Goal: Transaction & Acquisition: Purchase product/service

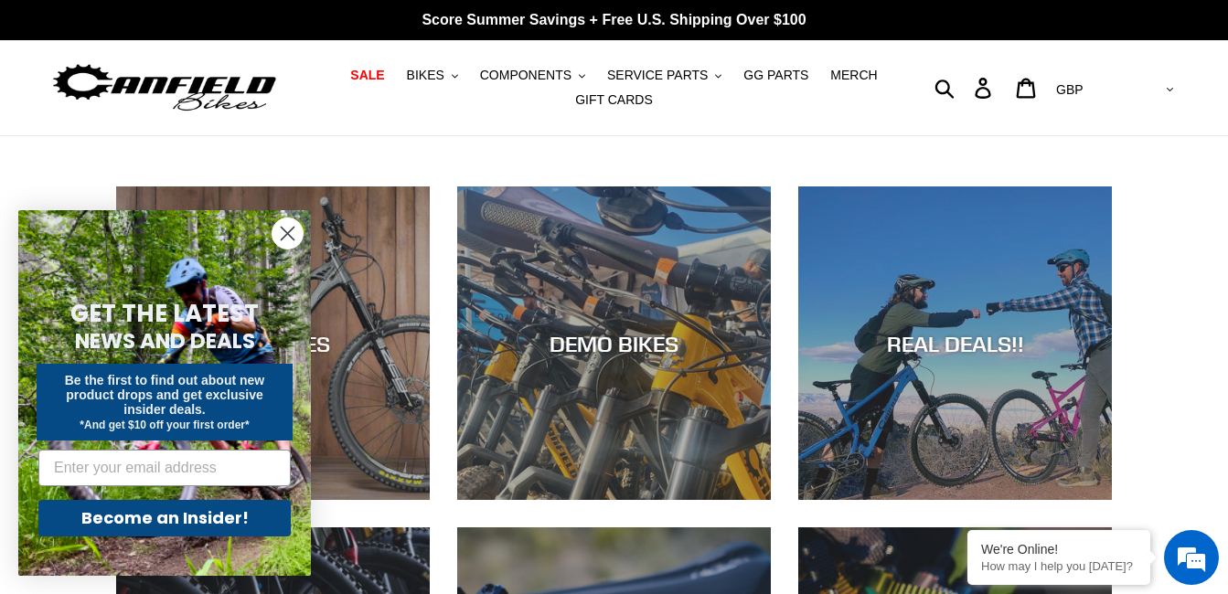
click at [297, 230] on circle "Close dialog" at bounding box center [288, 234] width 30 height 30
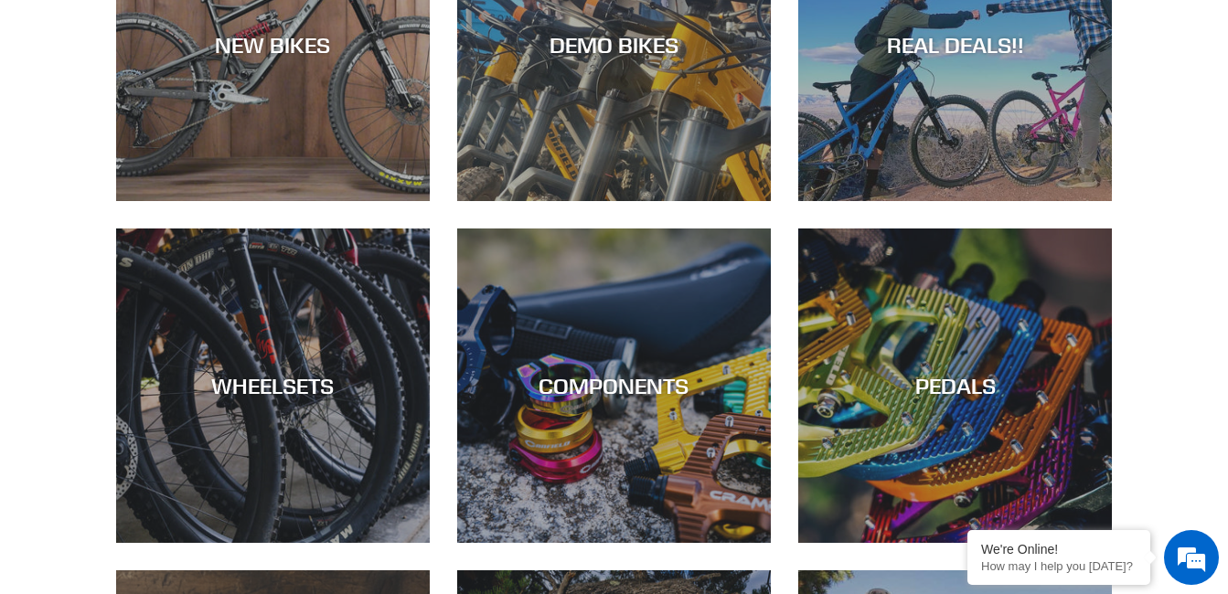
scroll to position [110, 0]
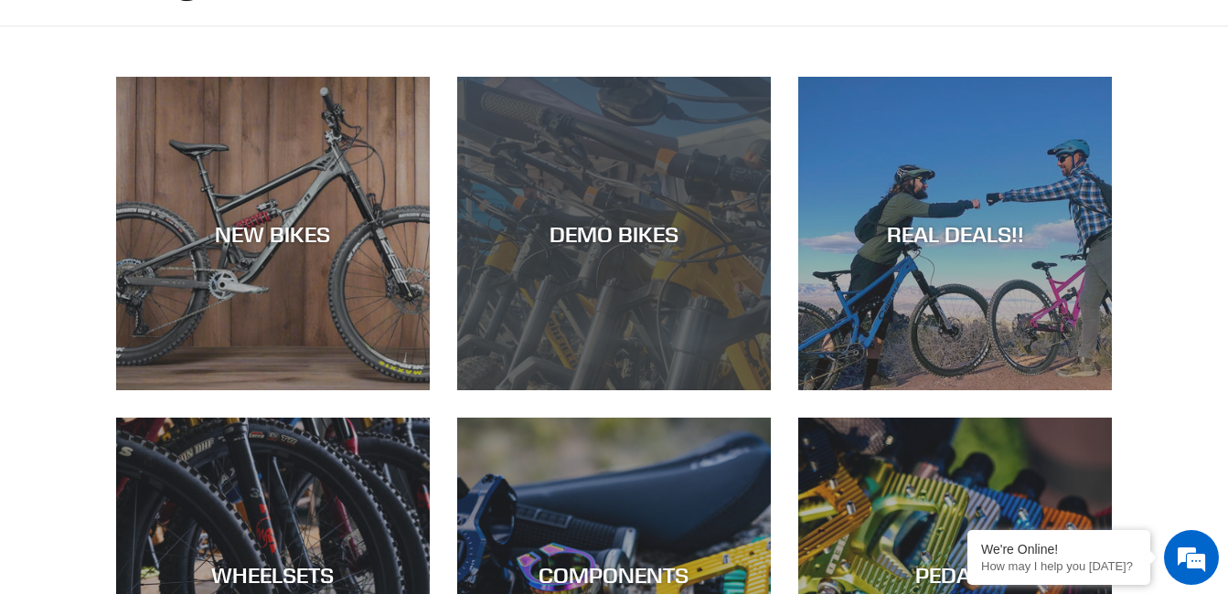
click at [507, 390] on div "DEMO BIKES" at bounding box center [614, 390] width 314 height 0
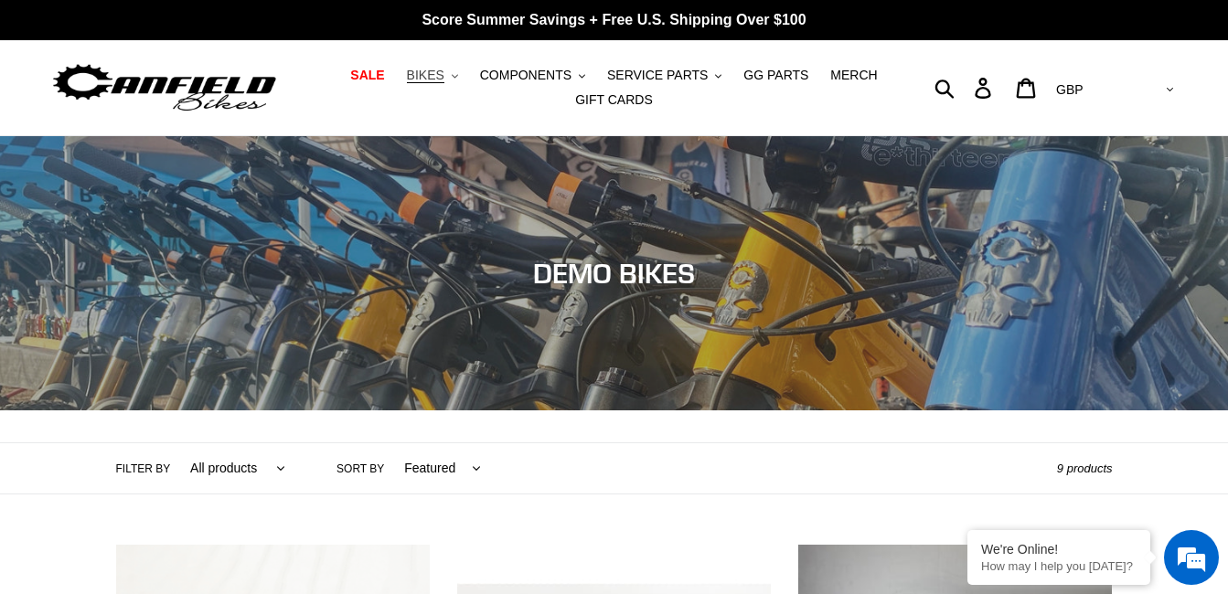
click at [444, 77] on span "BIKES" at bounding box center [425, 76] width 37 height 16
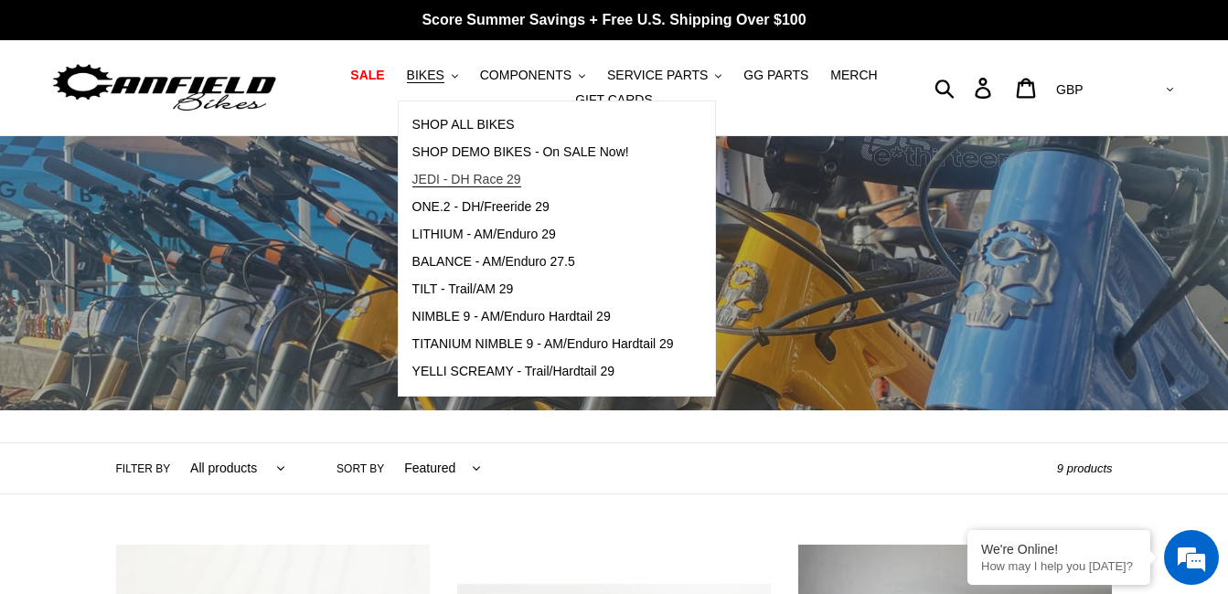
click at [480, 177] on span "JEDI - DH Race 29" at bounding box center [466, 180] width 109 height 16
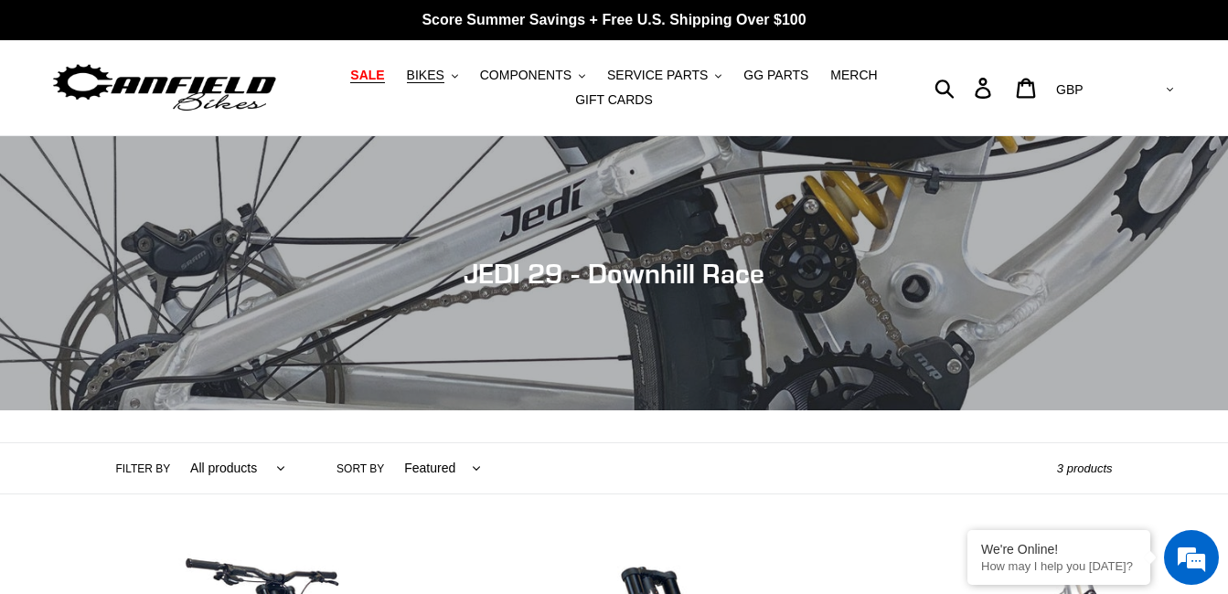
click at [384, 72] on span "SALE" at bounding box center [367, 76] width 34 height 16
